Goal: Navigation & Orientation: Find specific page/section

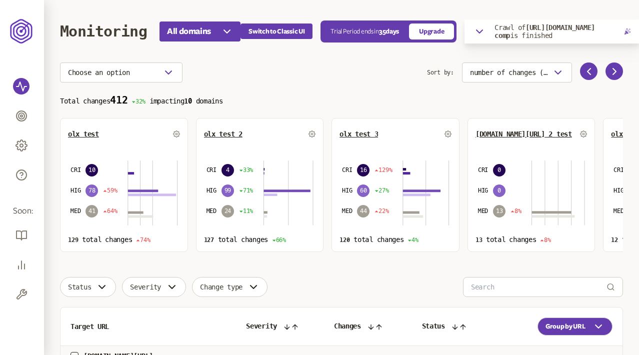
click at [483, 29] on icon "button" at bounding box center [479, 31] width 12 height 12
click at [606, 52] on link "Report" at bounding box center [606, 55] width 20 height 8
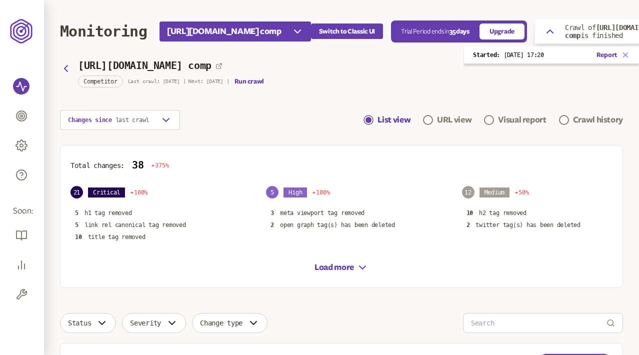
click at [622, 54] on icon "button" at bounding box center [625, 54] width 9 height 9
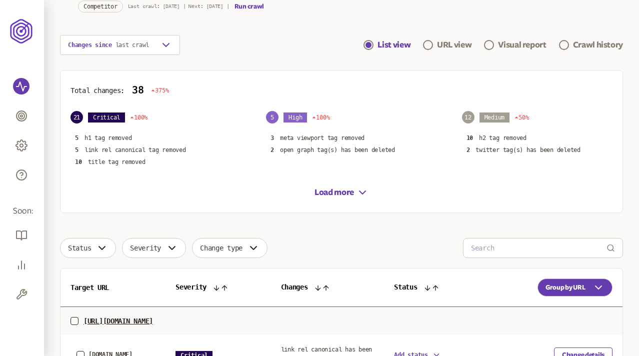
scroll to position [74, 0]
click at [344, 188] on button "Load more" at bounding box center [341, 193] width 54 height 12
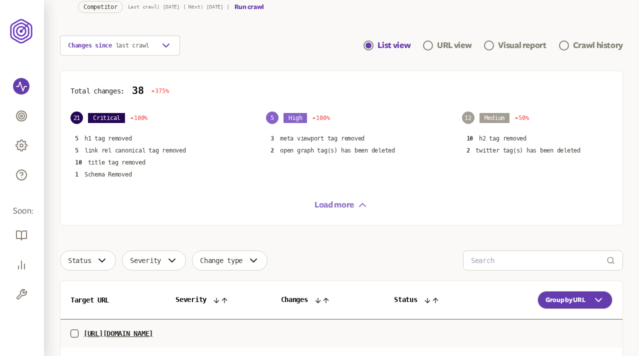
click at [359, 203] on icon "button" at bounding box center [362, 205] width 12 height 12
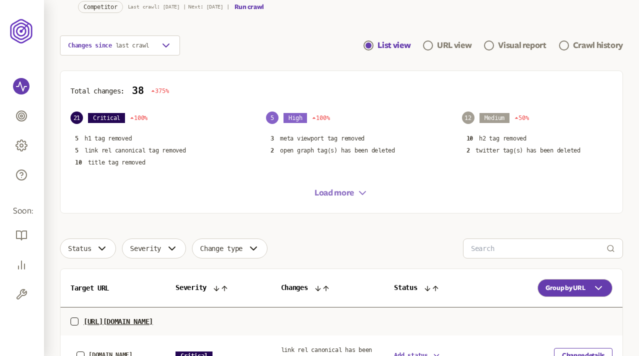
click at [360, 188] on icon "button" at bounding box center [362, 193] width 12 height 12
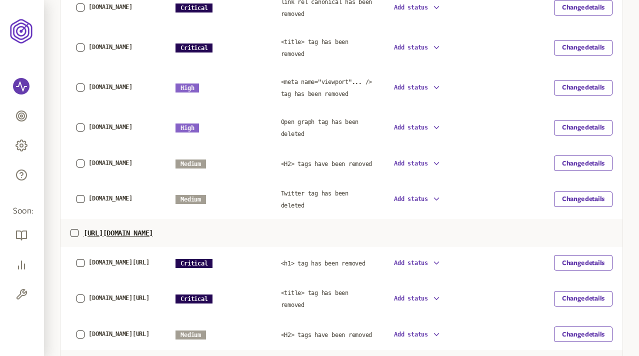
scroll to position [0, 0]
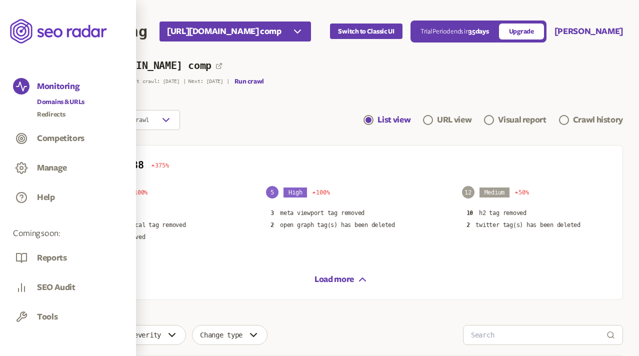
click at [55, 98] on link "Domains & URLs" at bounding box center [60, 102] width 47 height 10
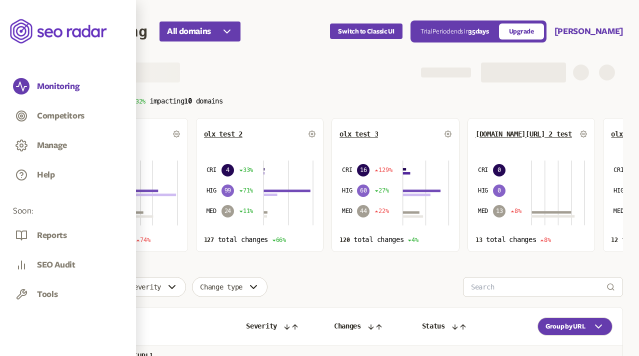
click at [255, 54] on header "Monitoring All domains Switch to Classic UI Trial Period ends [DATE] Upgrade [P…" at bounding box center [341, 31] width 563 height 62
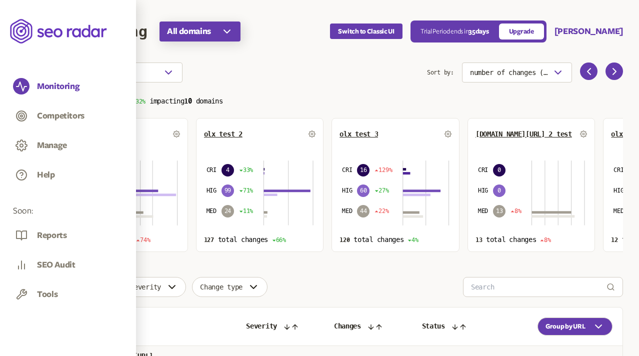
click at [229, 32] on icon "button" at bounding box center [227, 31] width 12 height 12
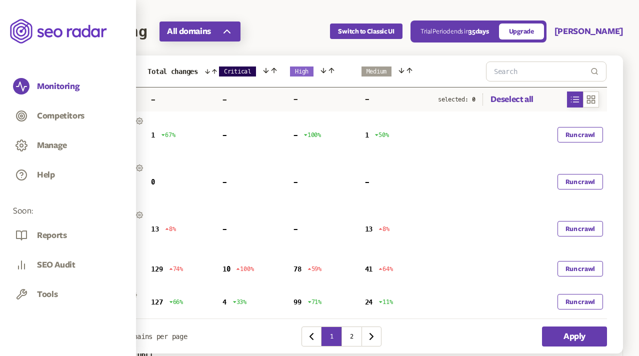
click at [229, 32] on icon "button" at bounding box center [227, 31] width 6 height 3
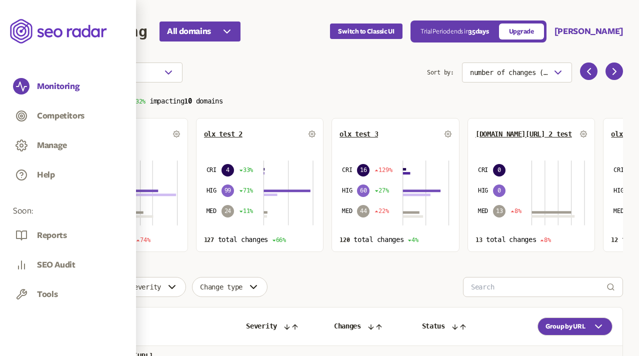
click at [259, 62] on div "Choose an option" at bounding box center [243, 72] width 367 height 20
